Goal: Communication & Community: Answer question/provide support

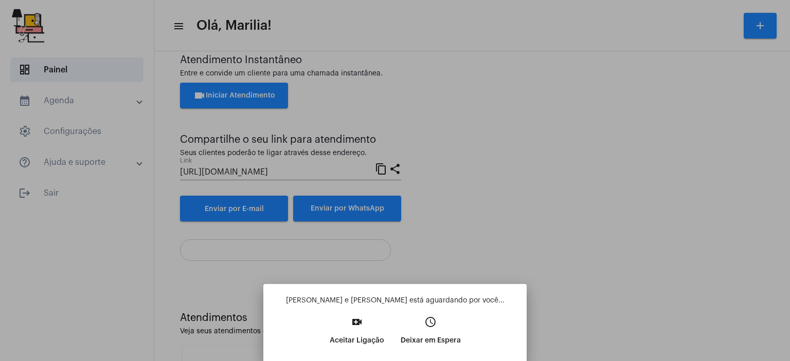
scroll to position [155, 0]
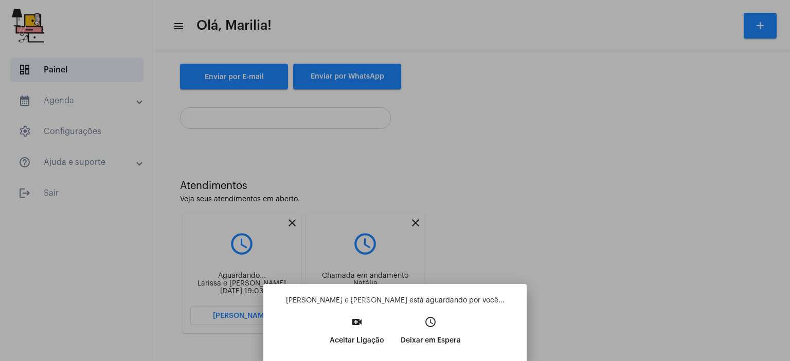
click at [339, 337] on p "Aceitar Ligação" at bounding box center [356, 341] width 54 height 19
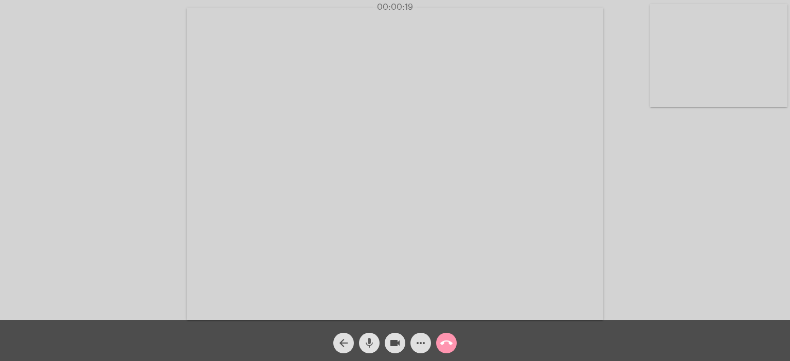
click at [368, 340] on mat-icon "mic" at bounding box center [369, 343] width 12 height 12
click at [368, 340] on mat-icon "mic_off" at bounding box center [369, 343] width 12 height 12
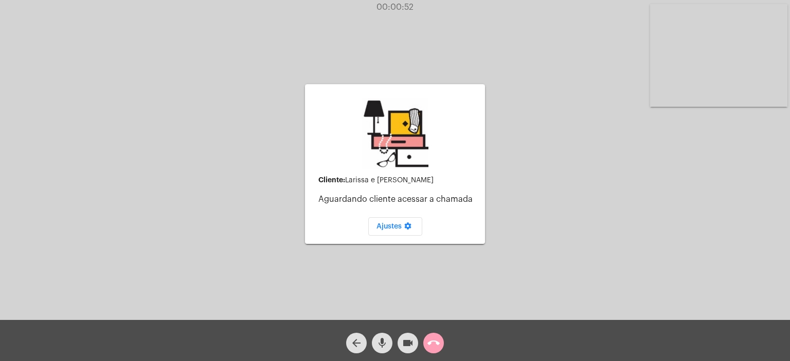
click at [437, 341] on mat-icon "call_end" at bounding box center [433, 343] width 12 height 12
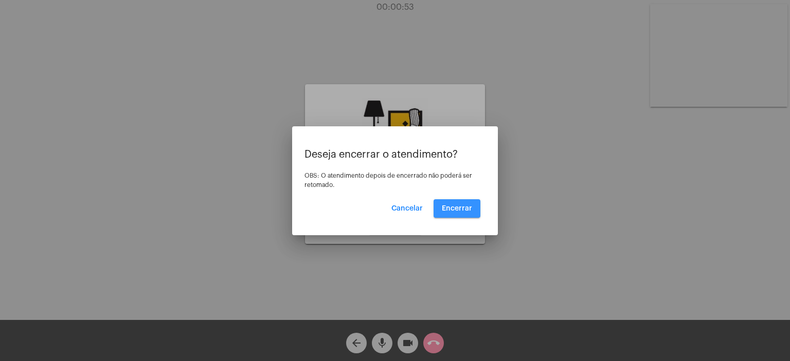
click at [466, 207] on span "Encerrar" at bounding box center [457, 208] width 30 height 7
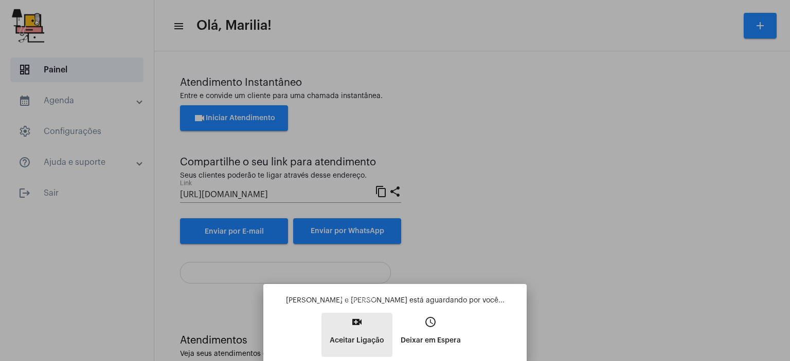
click at [356, 337] on p "Aceitar Ligação" at bounding box center [356, 341] width 54 height 19
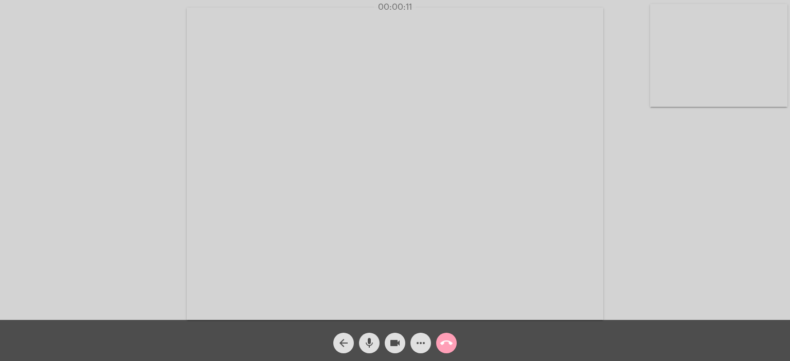
click at [445, 343] on mat-icon "call_end" at bounding box center [446, 343] width 12 height 12
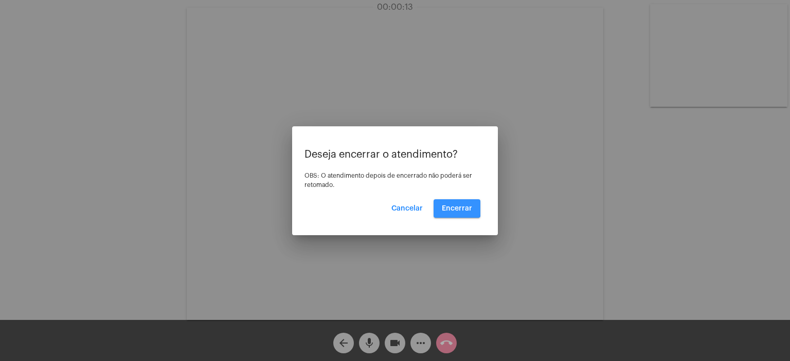
click at [450, 205] on span "Encerrar" at bounding box center [457, 208] width 30 height 7
